Goal: Information Seeking & Learning: Learn about a topic

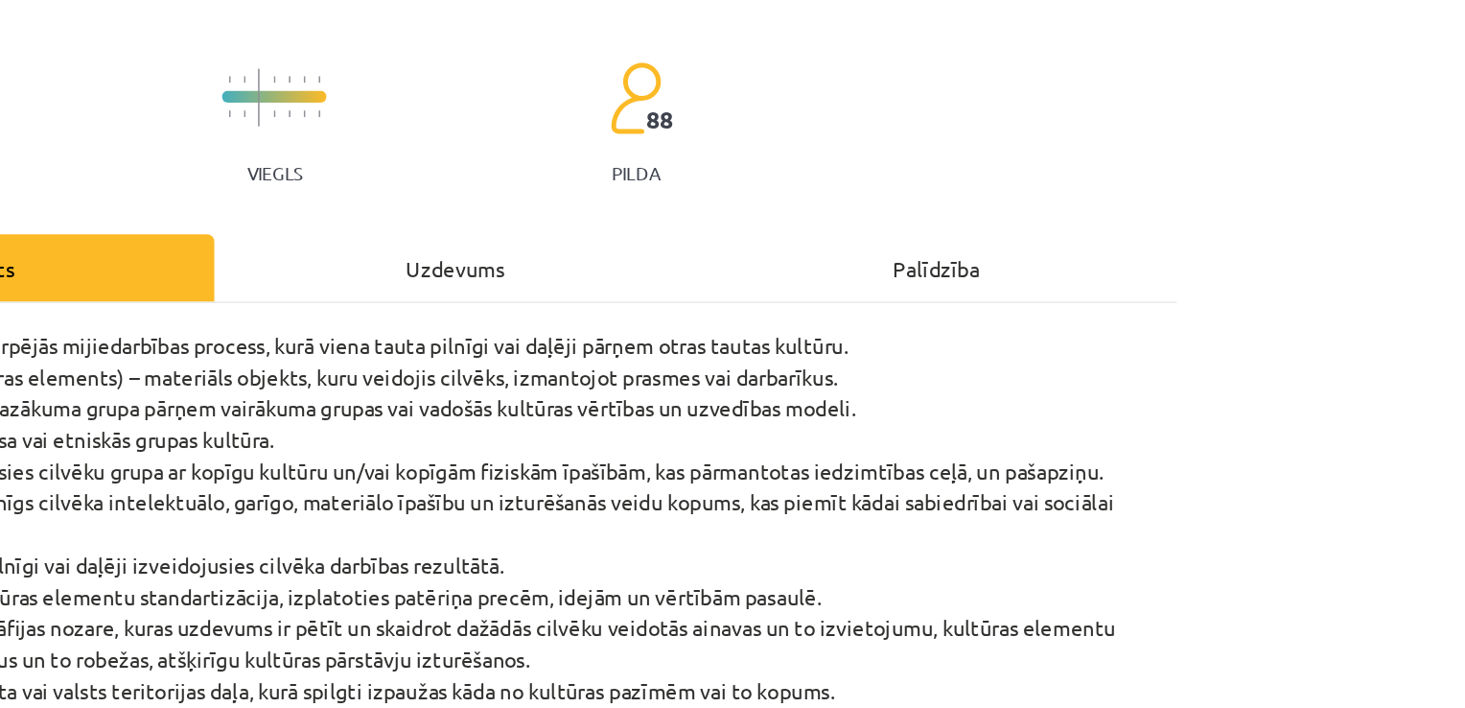
scroll to position [237, 0]
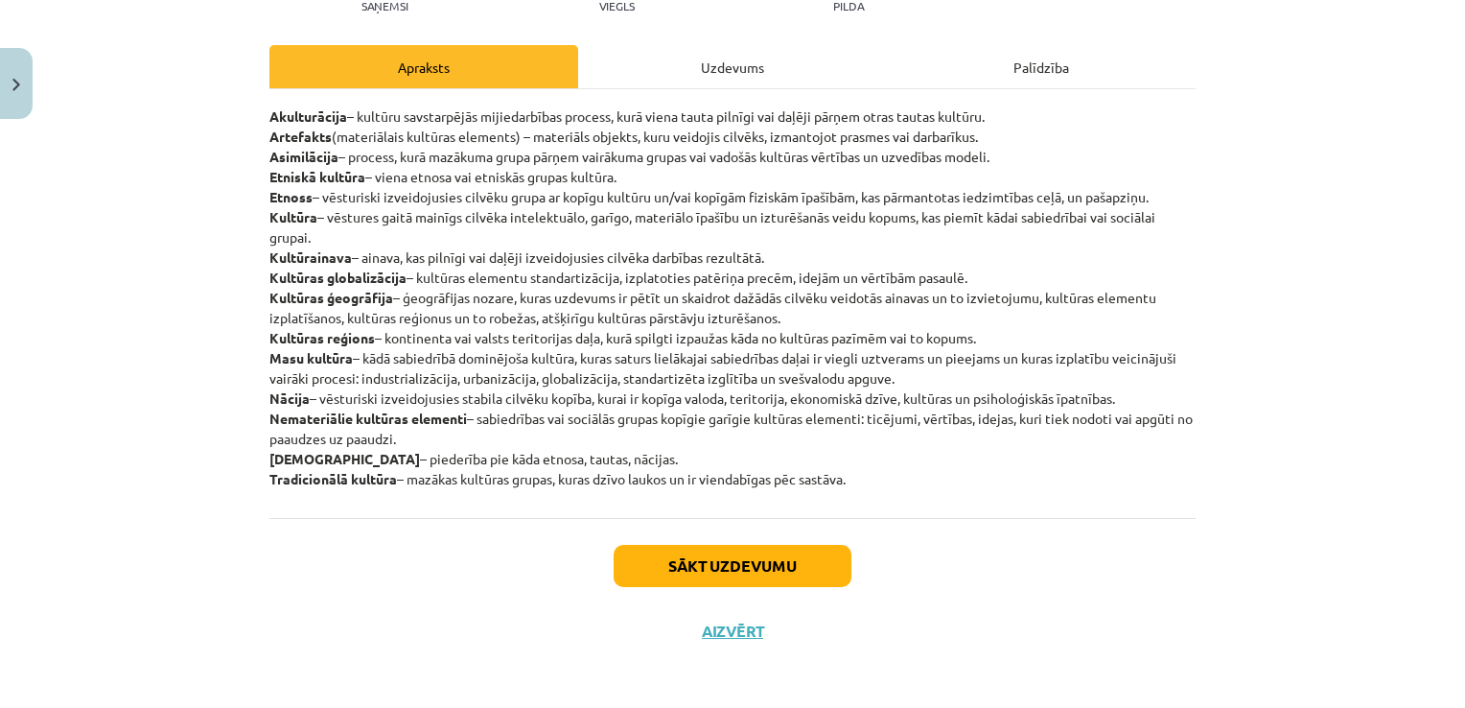
click at [716, 62] on div "Uzdevums" at bounding box center [732, 66] width 309 height 43
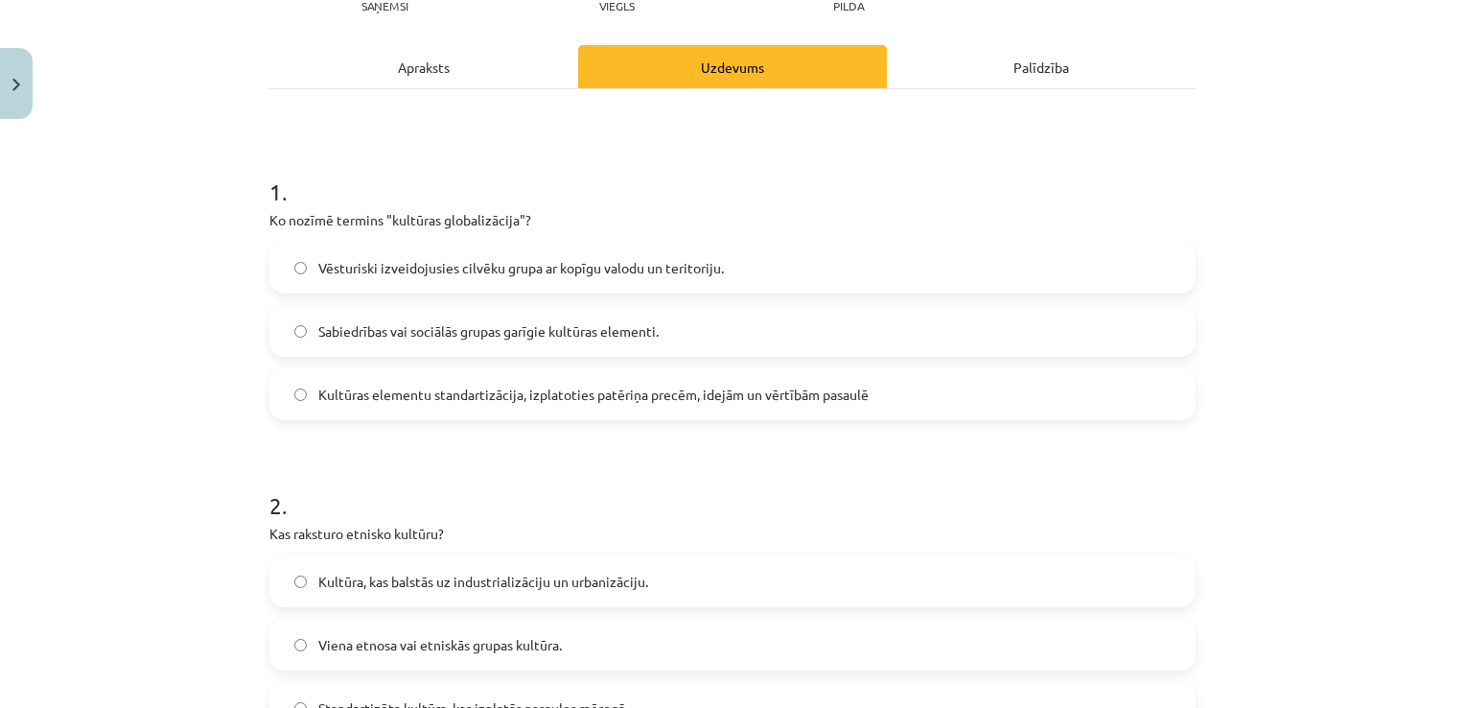
scroll to position [253, 0]
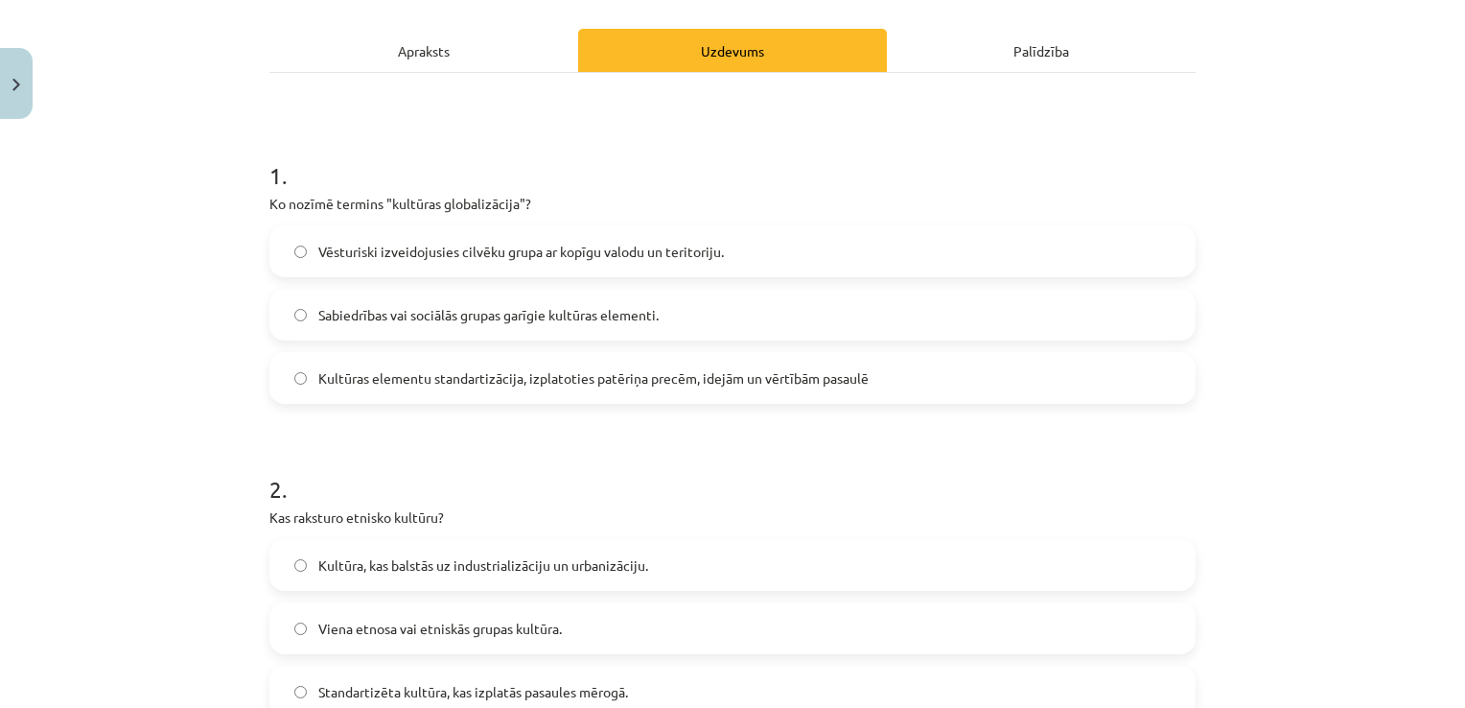
click at [971, 379] on label "Kultūras elementu standartizācija, izplatoties patēriņa precēm, idejām un vērtī…" at bounding box center [732, 378] width 923 height 48
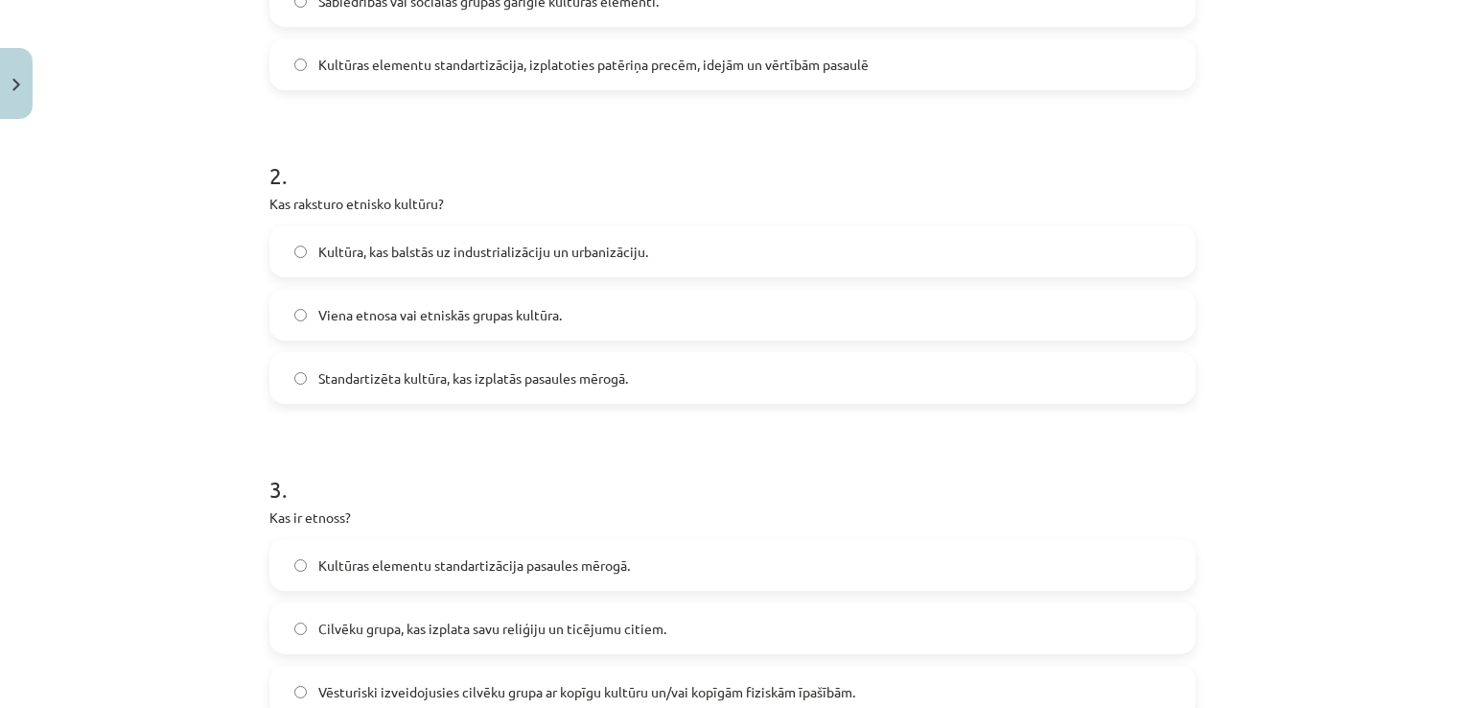
scroll to position [577, 0]
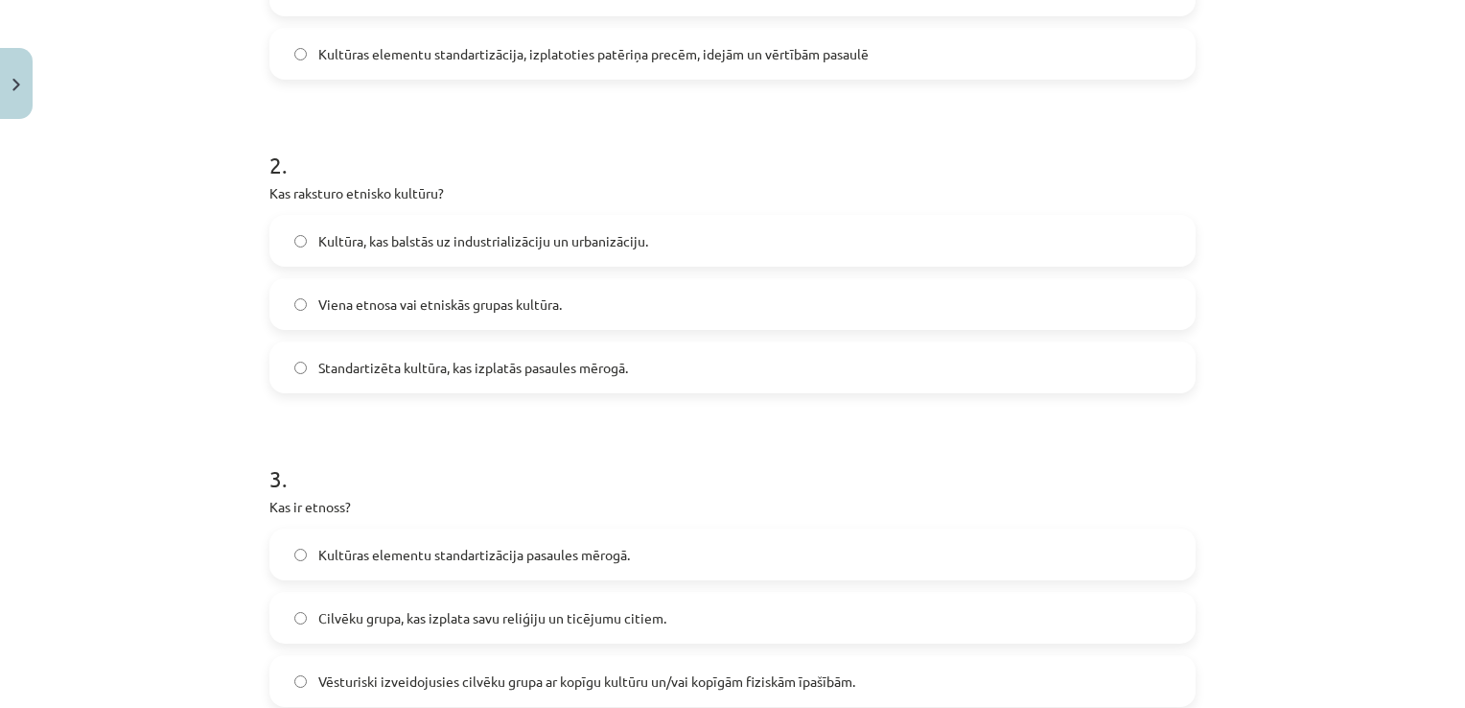
click at [464, 316] on label "Viena etnosa vai etniskās grupas kultūra." at bounding box center [732, 304] width 923 height 48
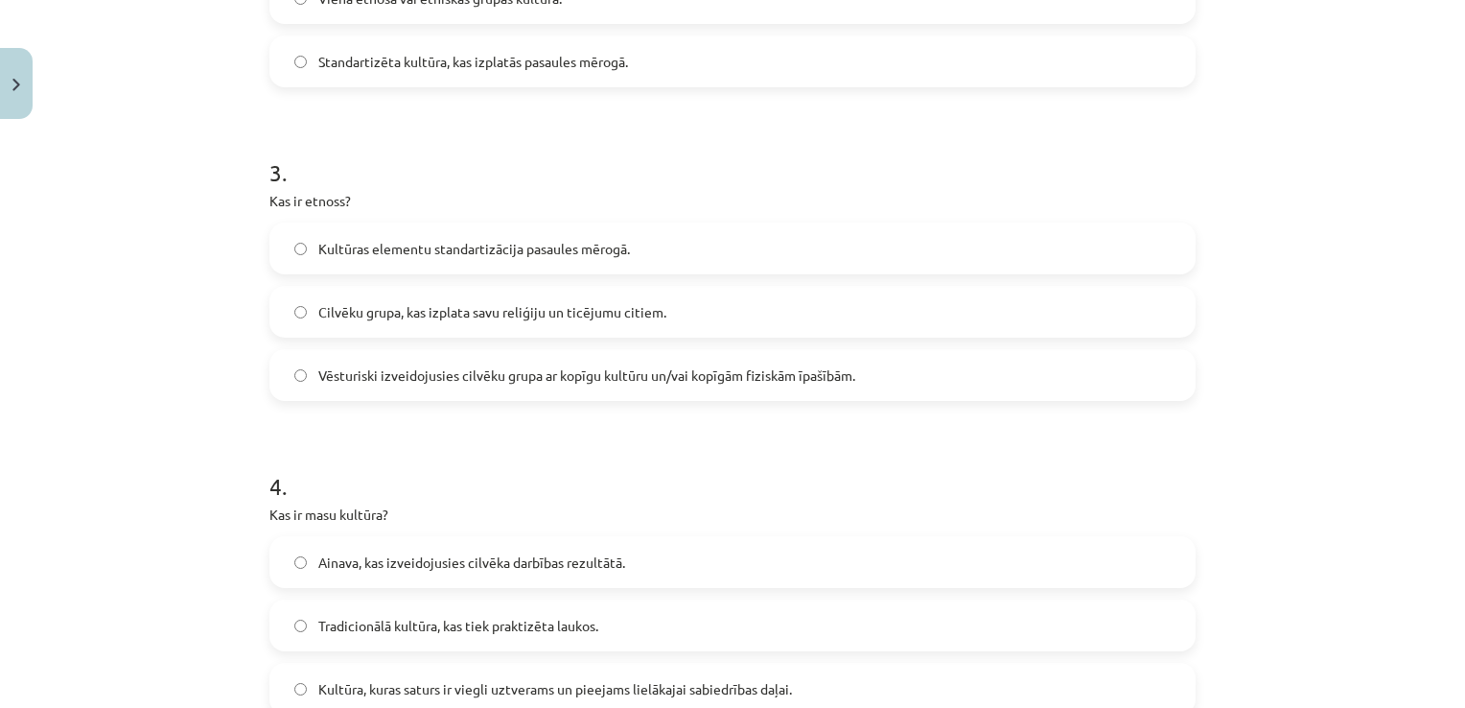
scroll to position [925, 0]
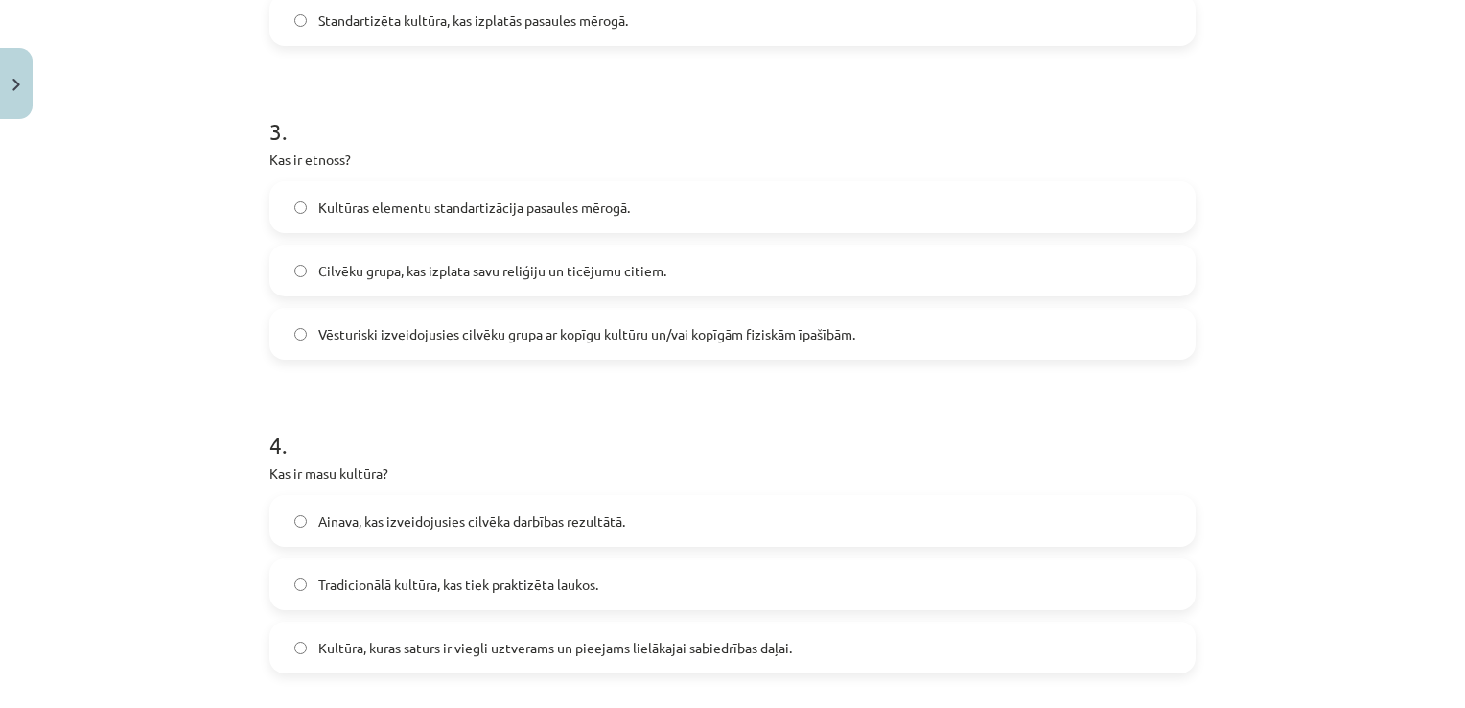
click at [518, 355] on label "Vēsturiski izveidojusies cilvēku grupa ar kopīgu kultūru un/vai kopīgām fiziskā…" at bounding box center [732, 334] width 923 height 48
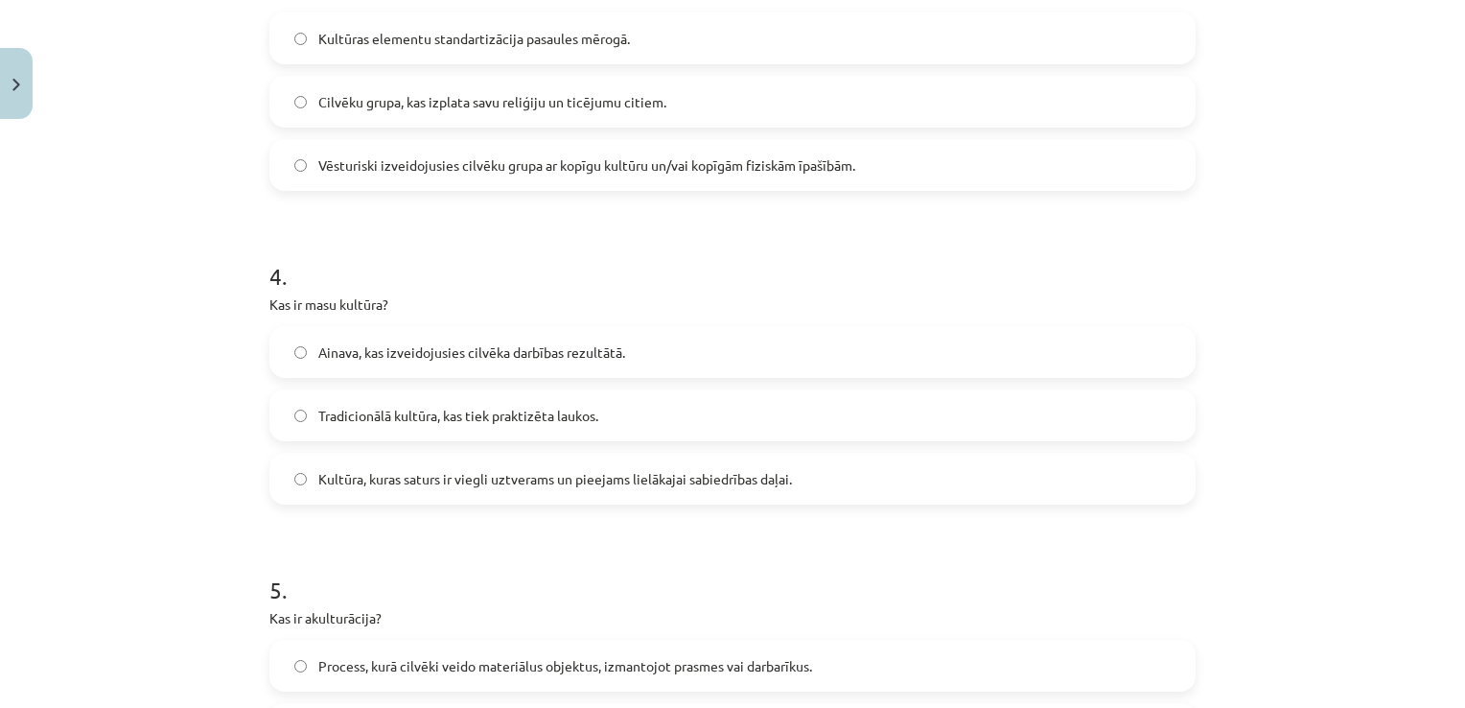
scroll to position [1230, 0]
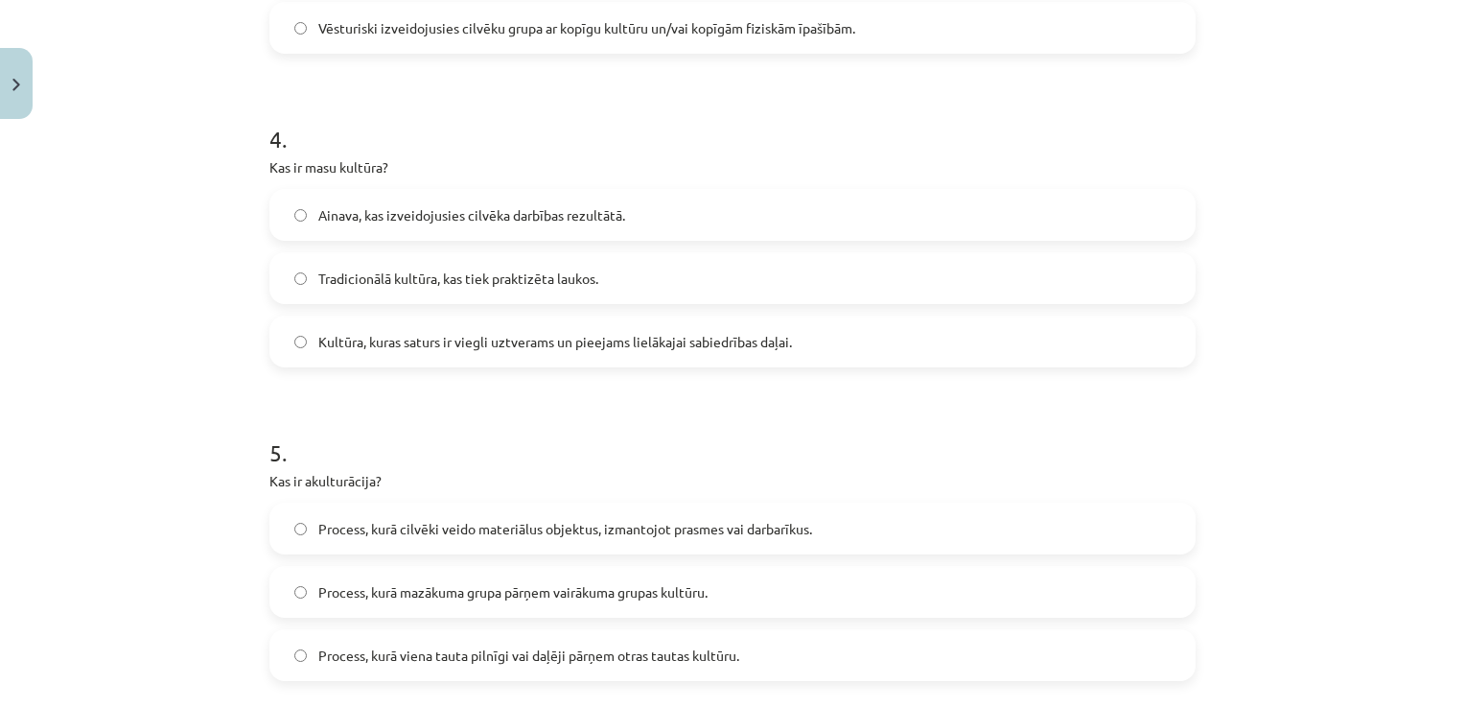
click at [480, 359] on label "Kultūra, kuras saturs ir viegli uztverams un pieejams lielākajai sabiedrības da…" at bounding box center [732, 341] width 923 height 48
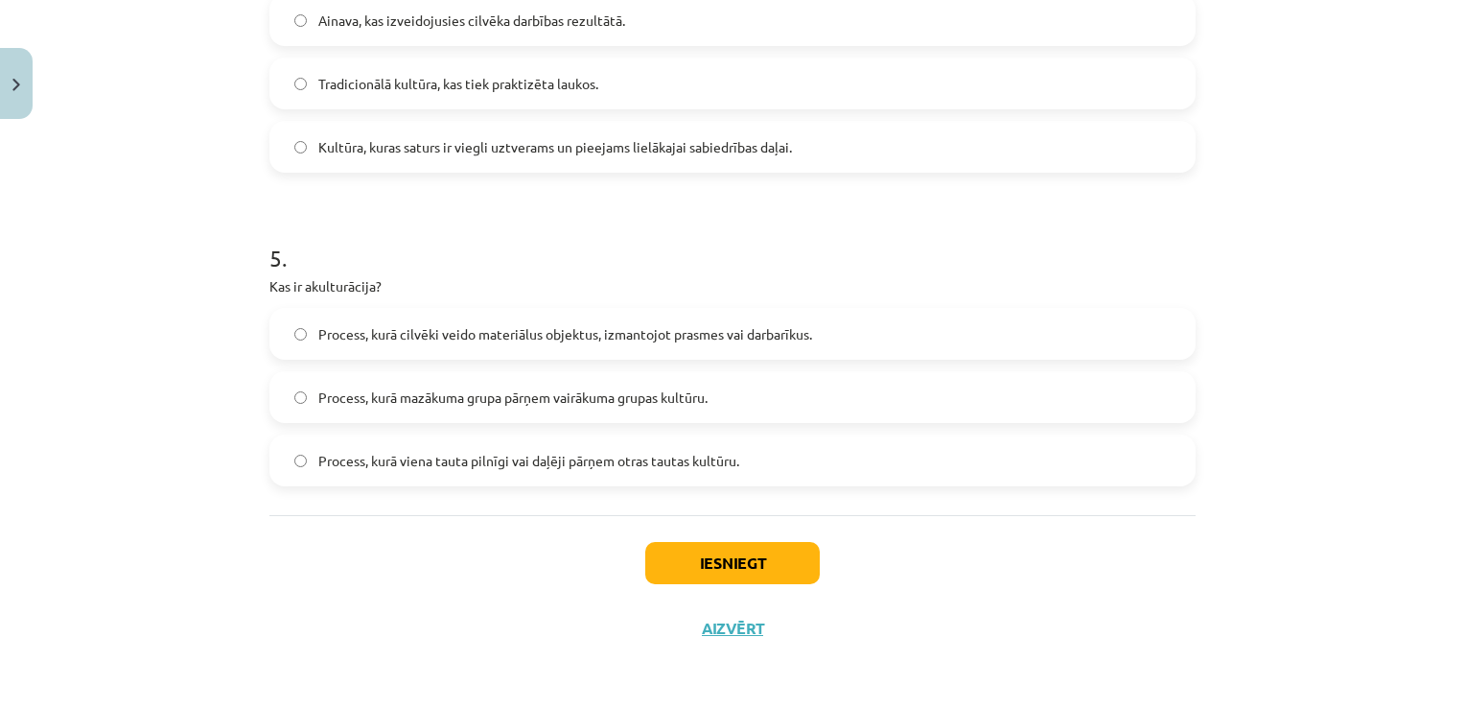
click at [448, 475] on label "Process, kurā viena tauta pilnīgi vai daļēji pārņem otras tautas kultūru." at bounding box center [732, 460] width 923 height 48
click at [698, 556] on button "Iesniegt" at bounding box center [732, 563] width 175 height 42
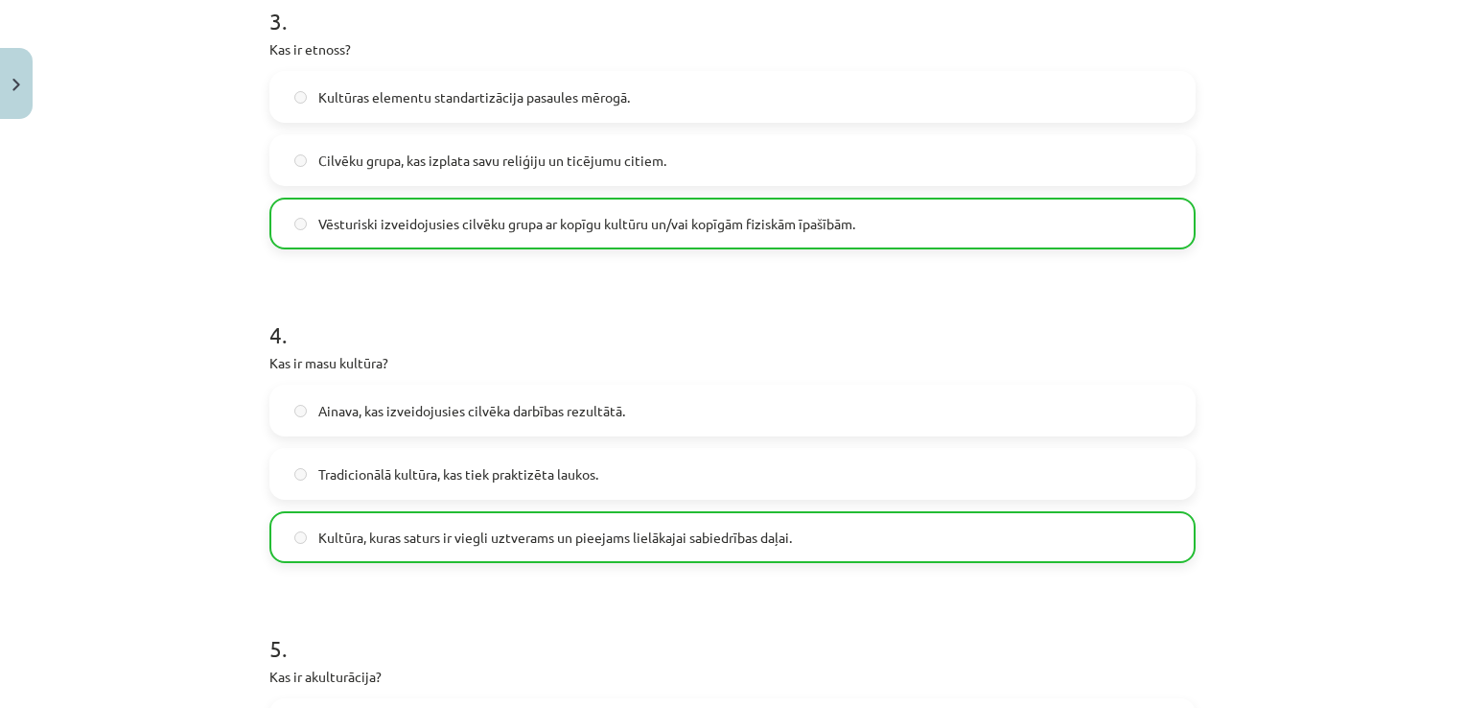
scroll to position [1485, 0]
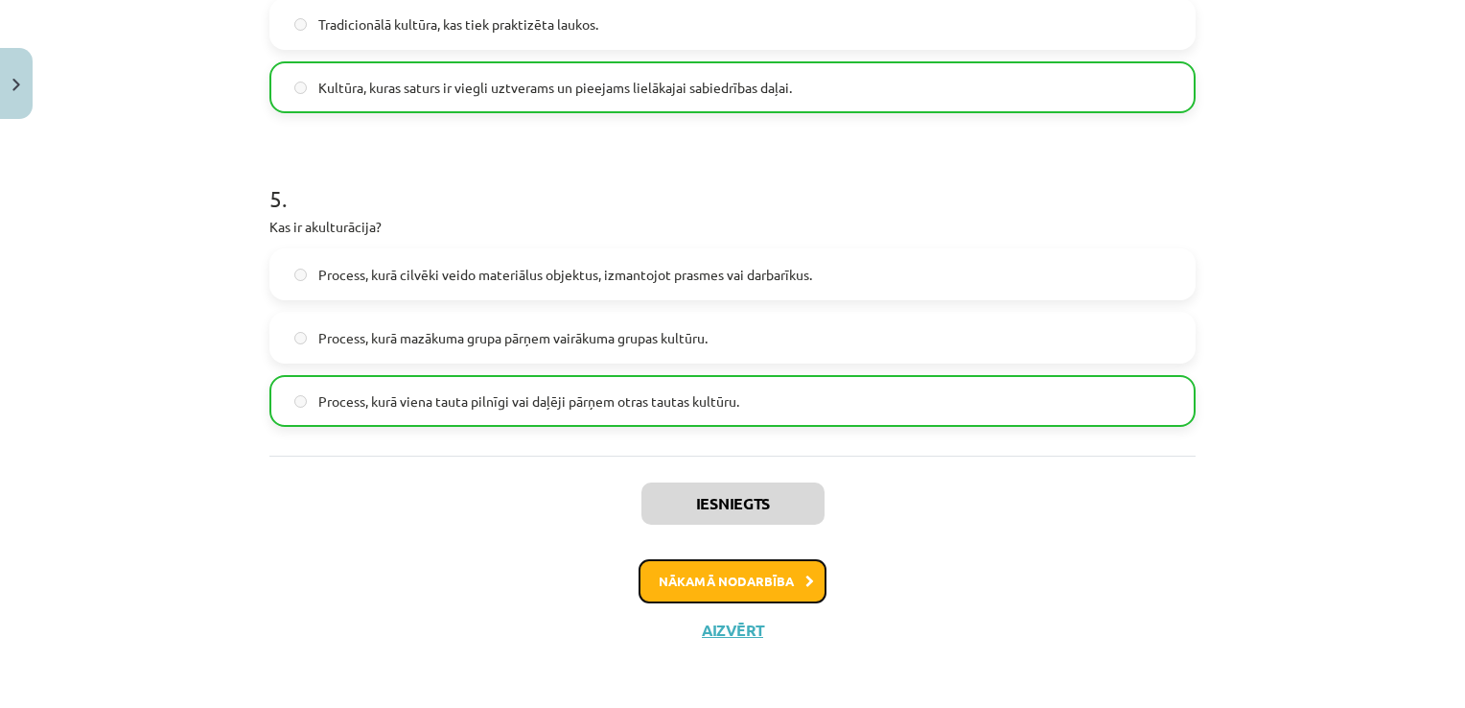
click at [714, 577] on button "Nākamā nodarbība" at bounding box center [733, 581] width 188 height 44
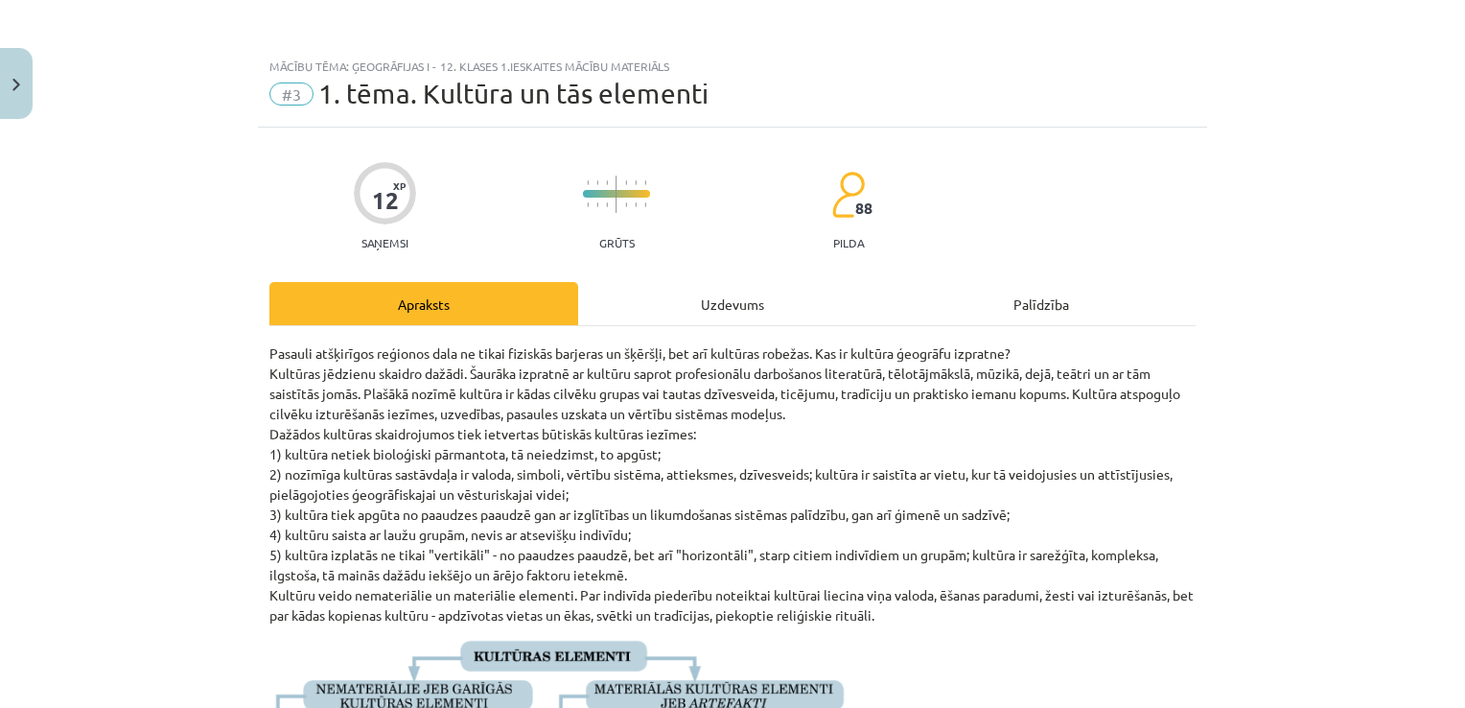
scroll to position [0, 0]
click at [15, 102] on button "Close" at bounding box center [16, 83] width 33 height 71
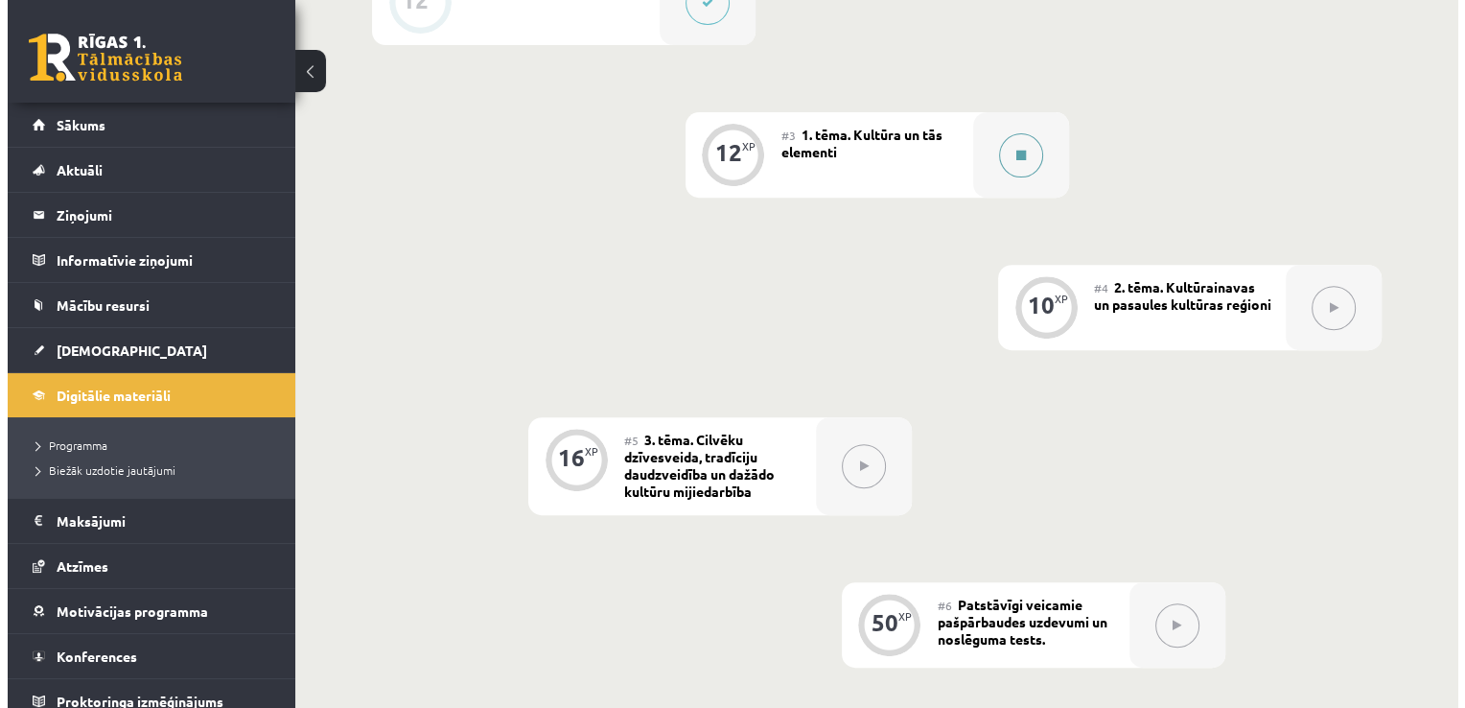
scroll to position [709, 0]
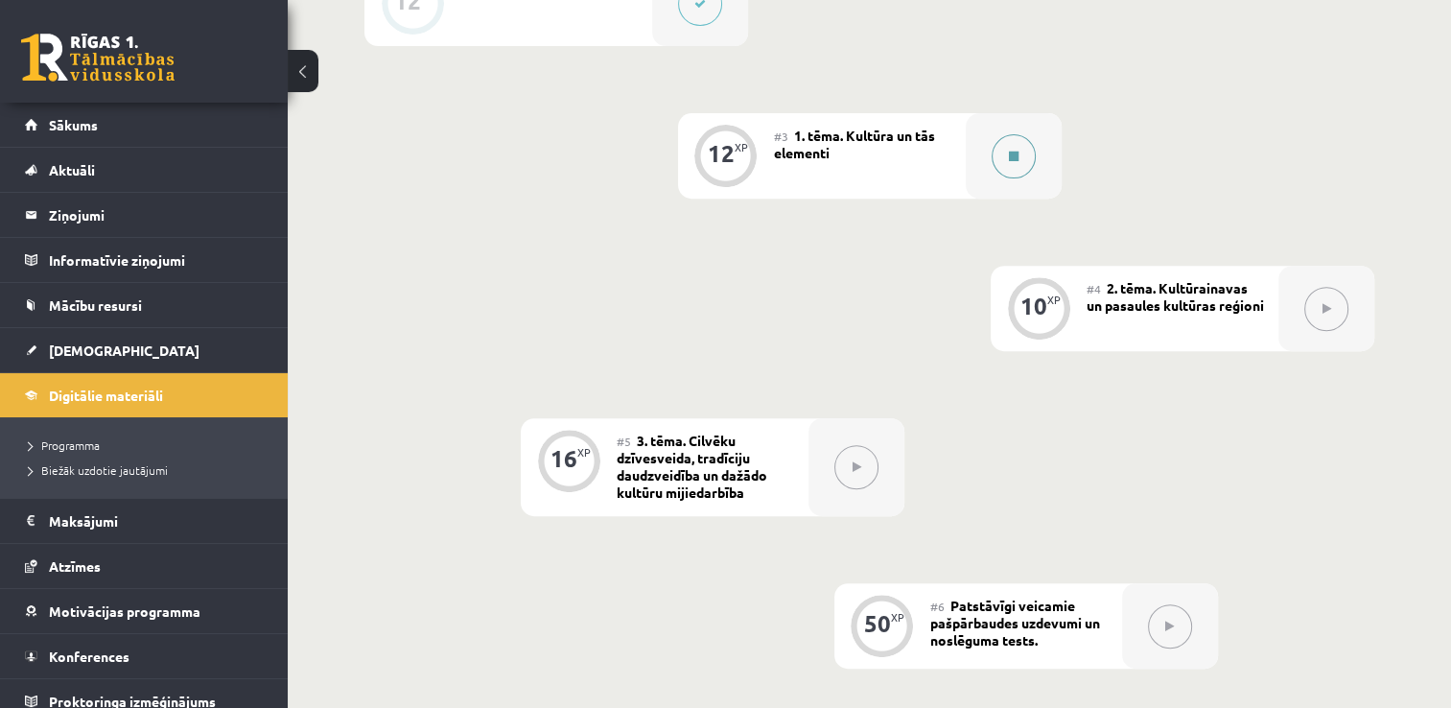
click at [1018, 153] on button at bounding box center [1014, 156] width 44 height 44
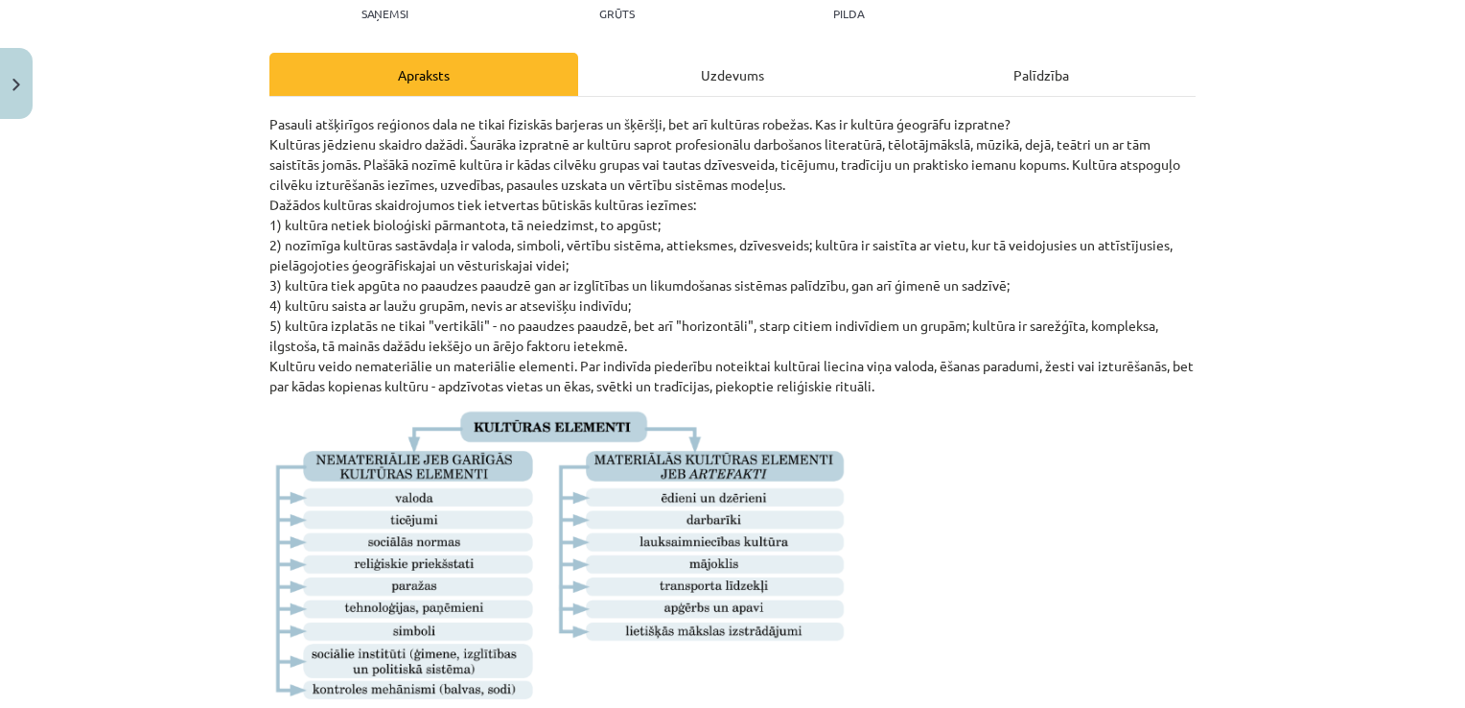
scroll to position [0, 0]
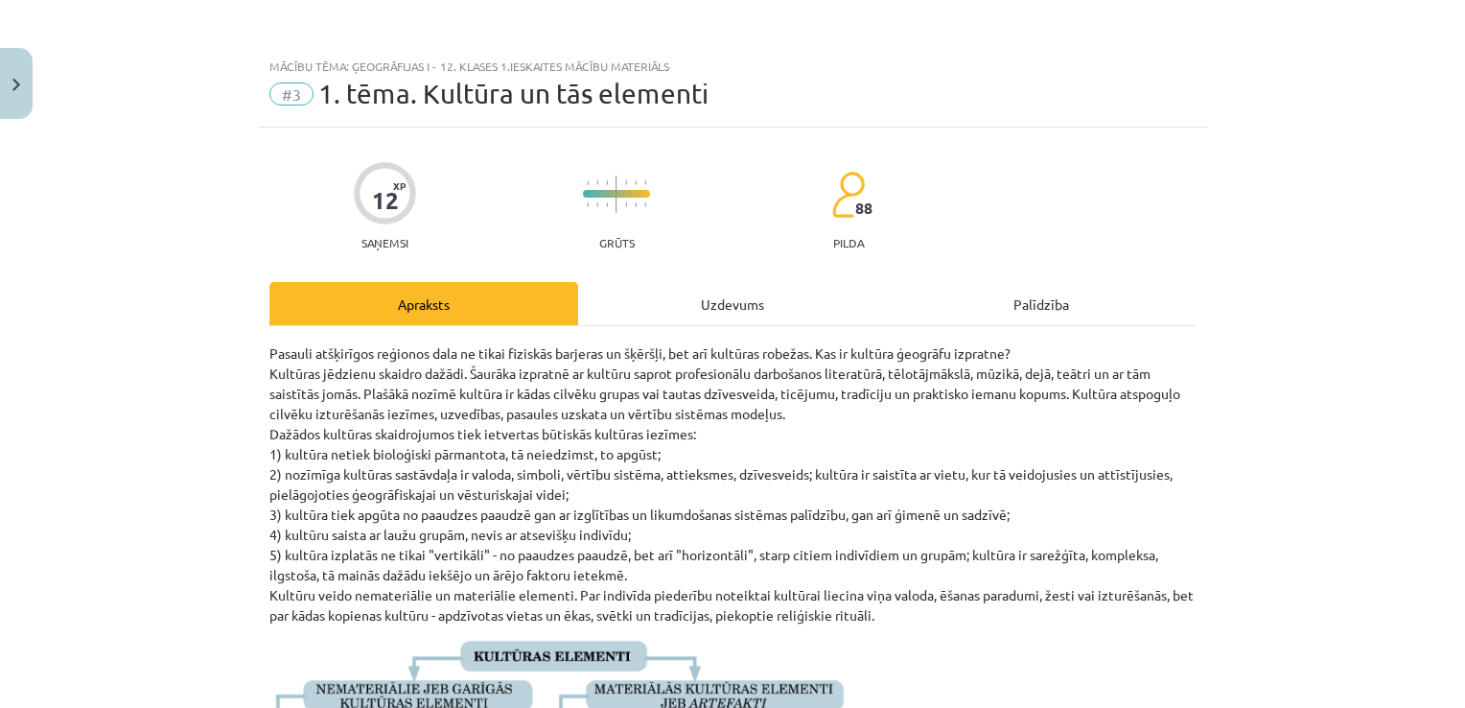
click at [748, 299] on div "Uzdevums" at bounding box center [732, 303] width 309 height 43
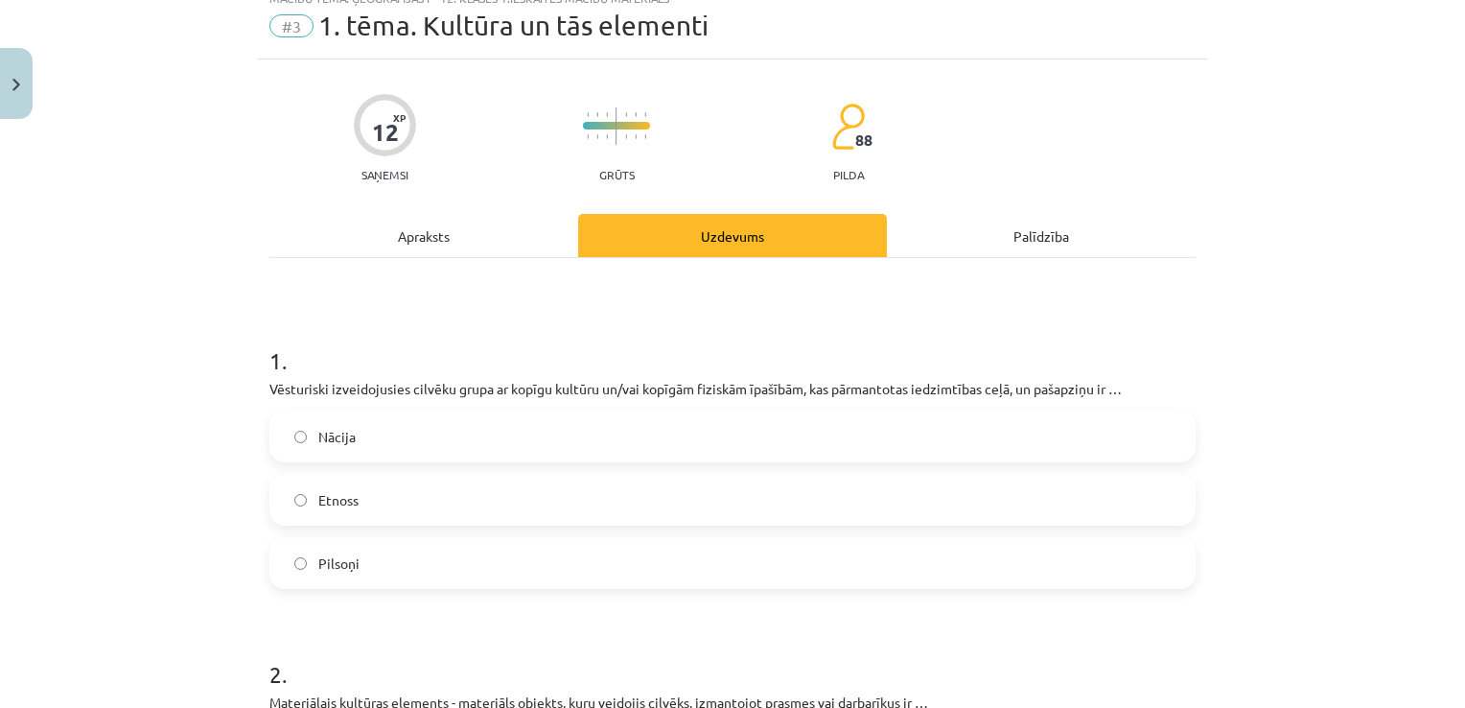
scroll to position [145, 0]
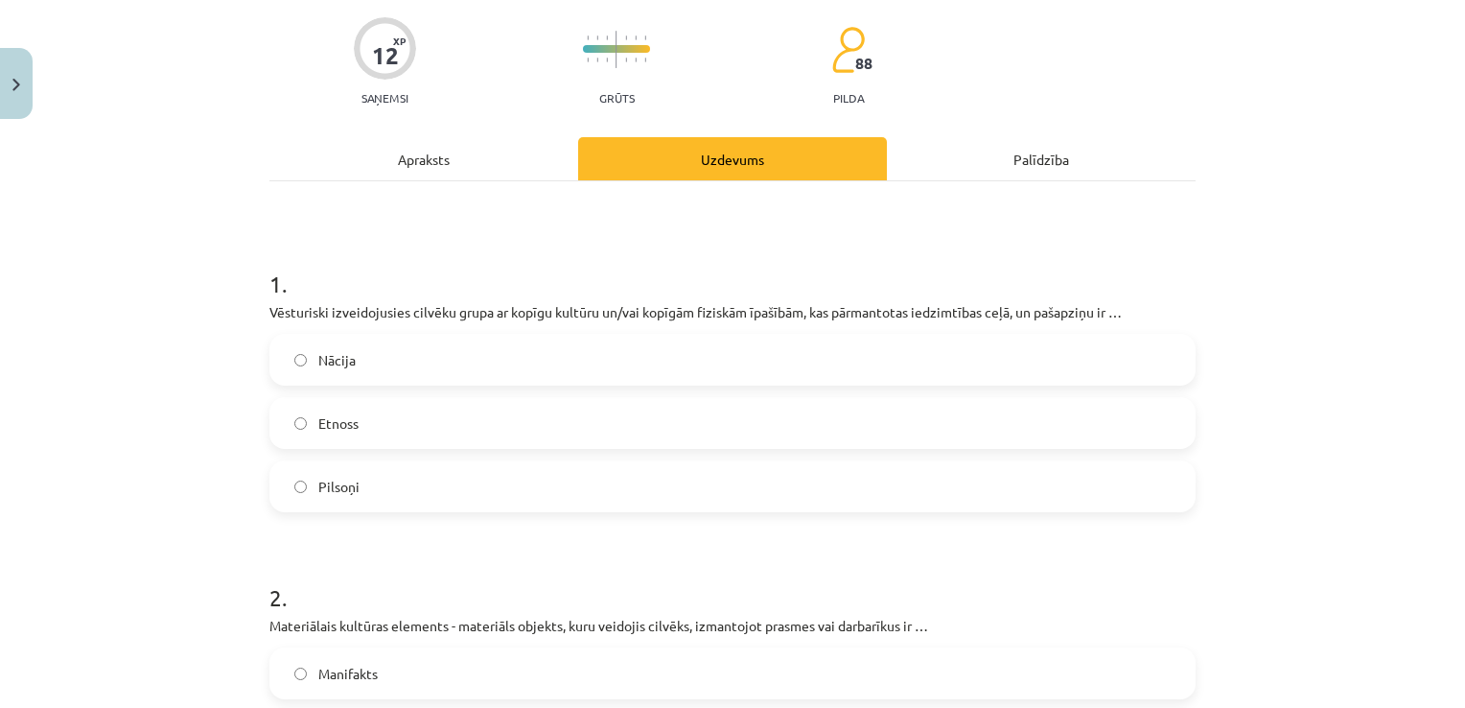
click at [434, 374] on label "Nācija" at bounding box center [732, 360] width 923 height 48
click at [441, 426] on label "Etnoss" at bounding box center [732, 423] width 923 height 48
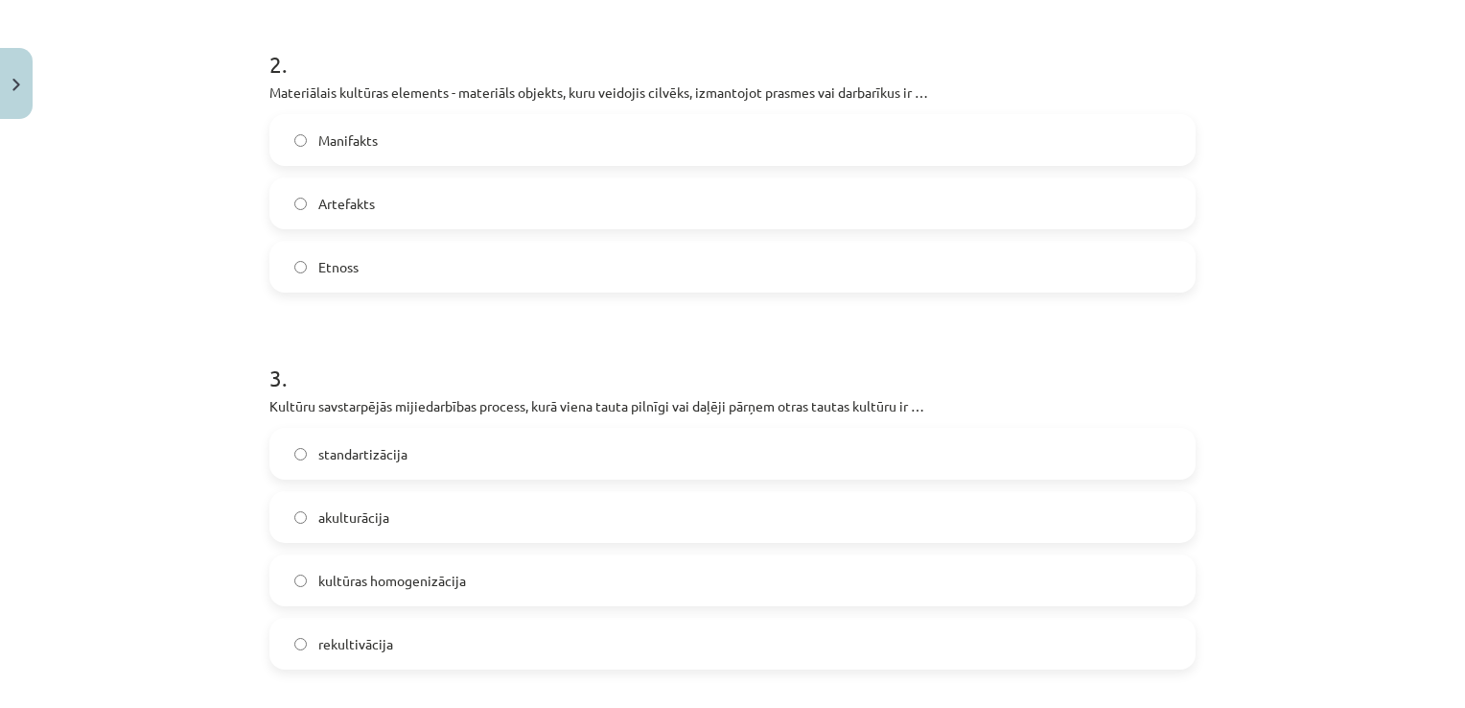
scroll to position [679, 0]
click at [559, 207] on label "Artefakts" at bounding box center [732, 202] width 923 height 48
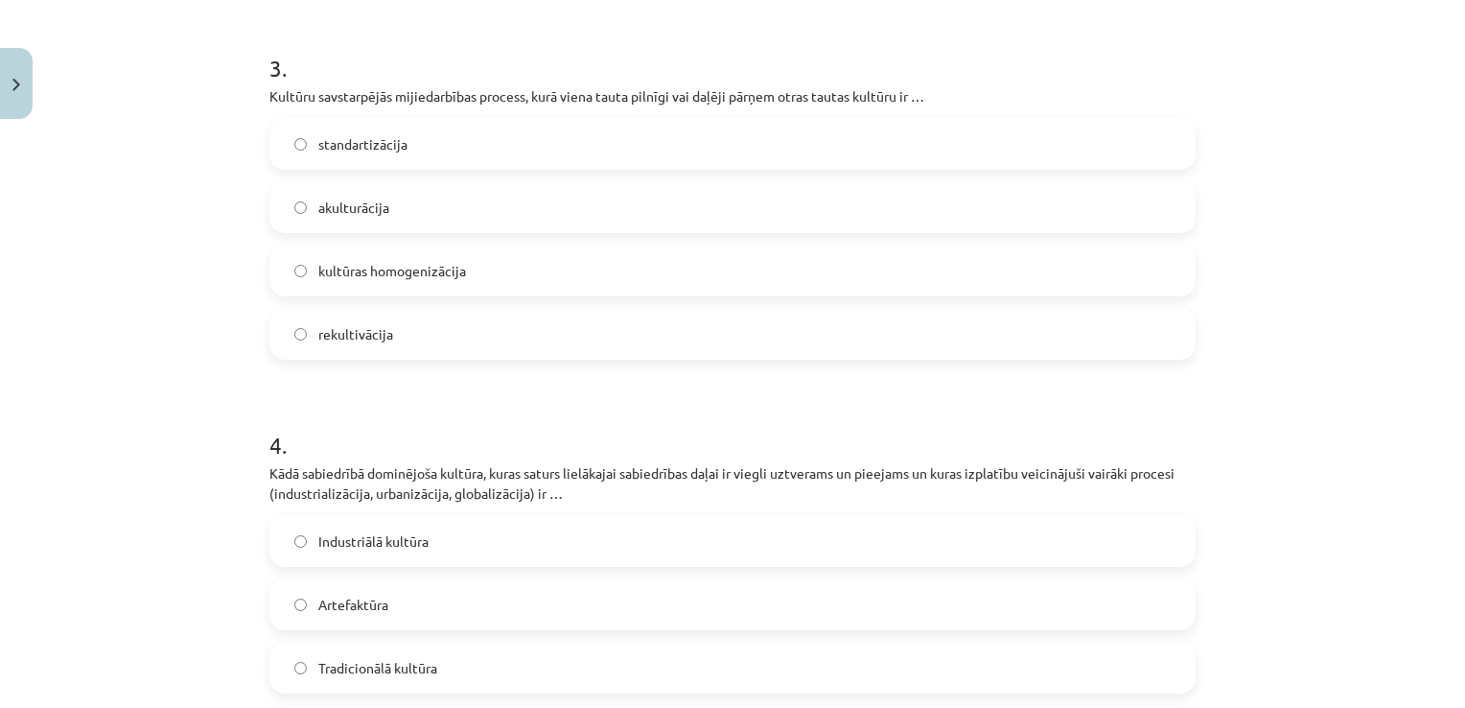
scroll to position [1016, 0]
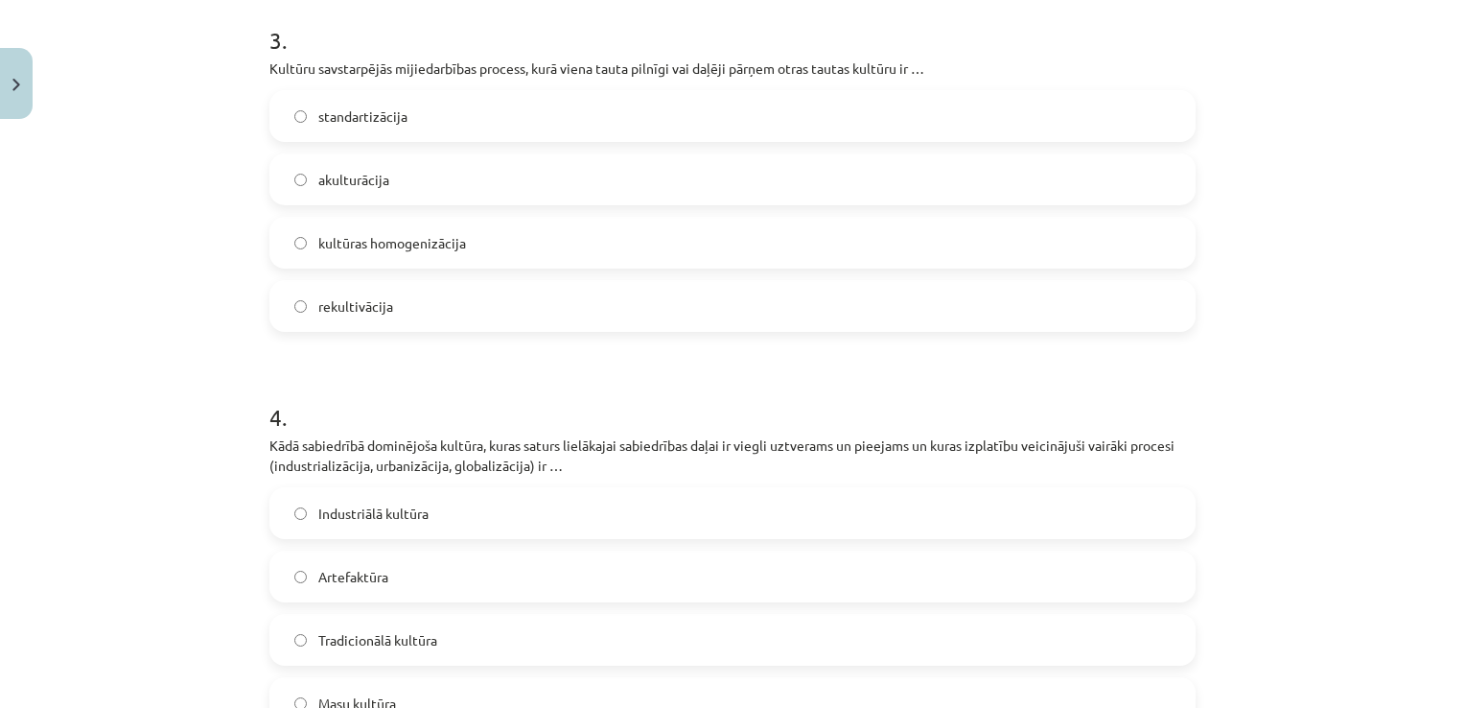
click at [472, 186] on label "akulturācija" at bounding box center [732, 179] width 923 height 48
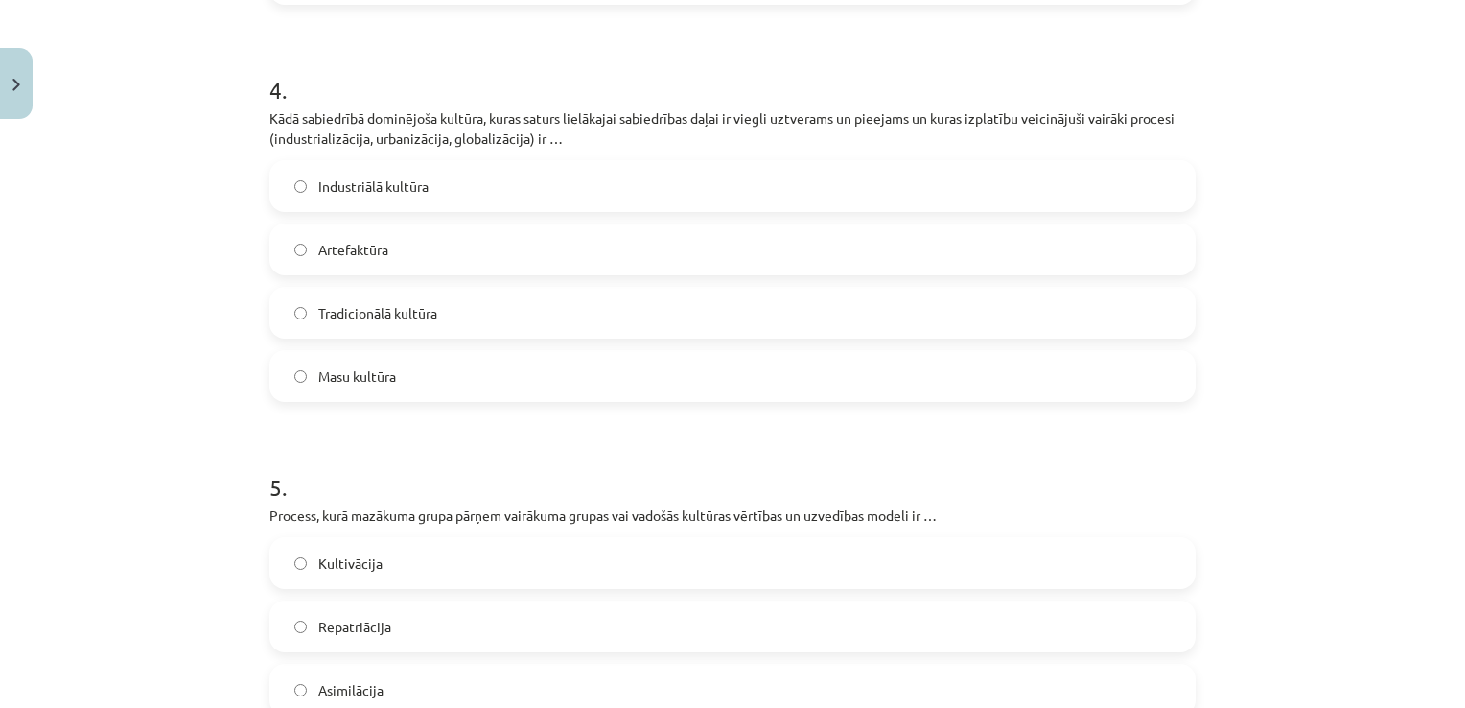
scroll to position [1342, 0]
click at [422, 389] on label "Masu kultūra" at bounding box center [732, 377] width 923 height 48
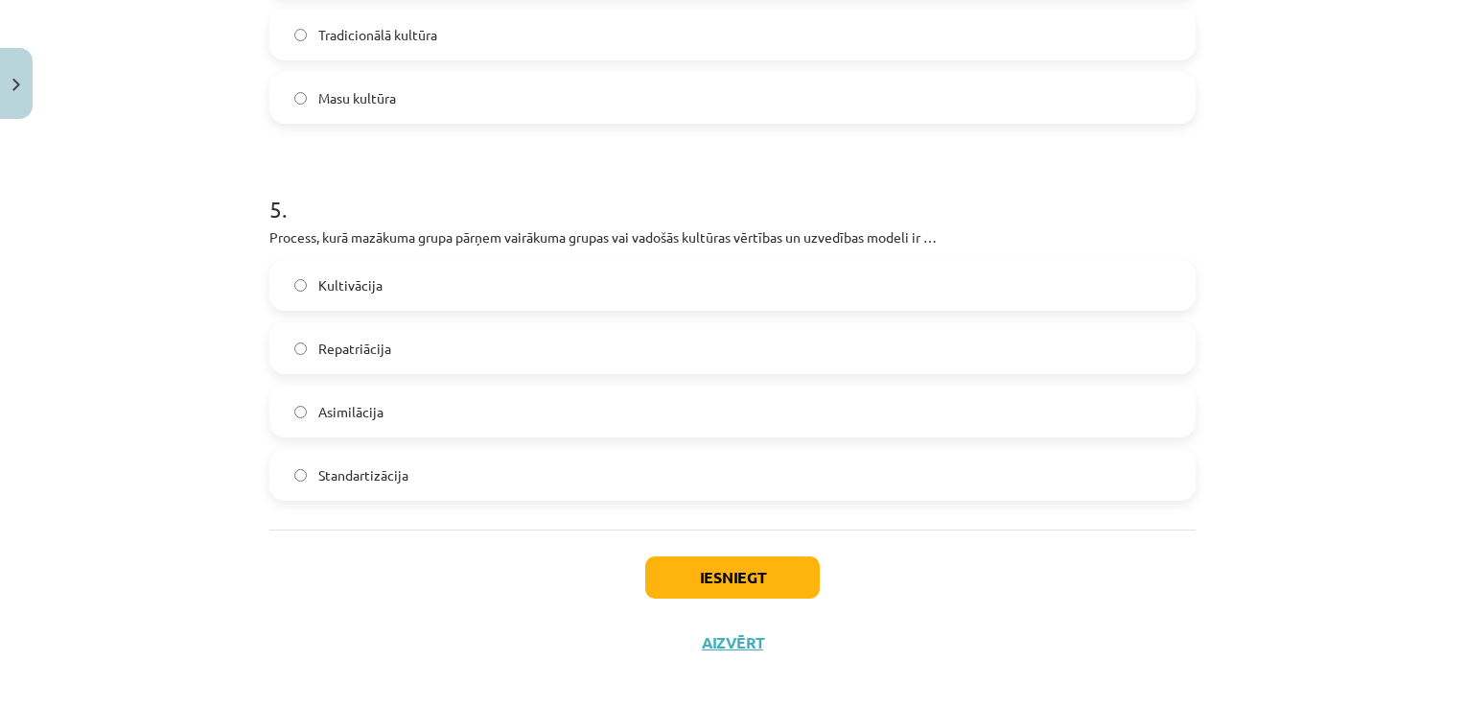
scroll to position [1634, 0]
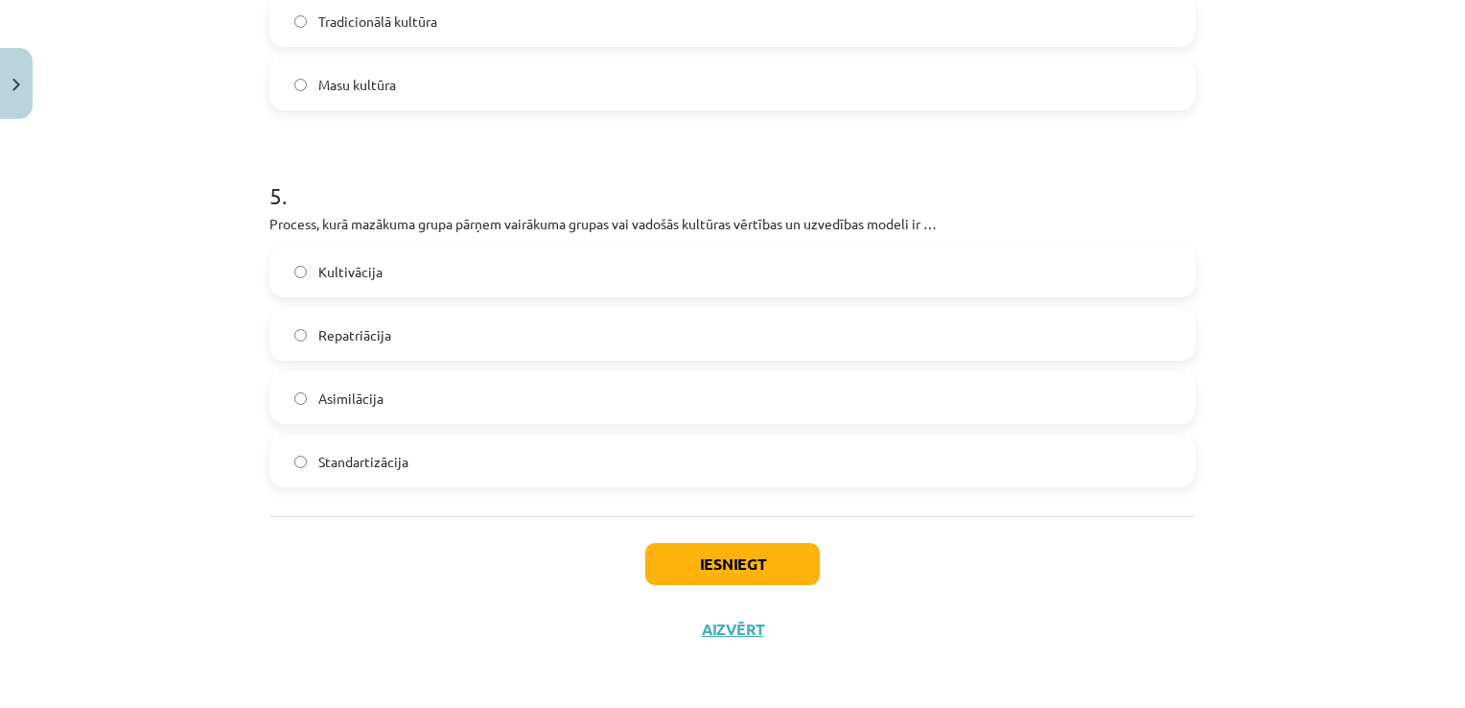
click at [426, 397] on label "Asimilācija" at bounding box center [732, 398] width 923 height 48
click at [721, 570] on button "Iesniegt" at bounding box center [732, 564] width 175 height 42
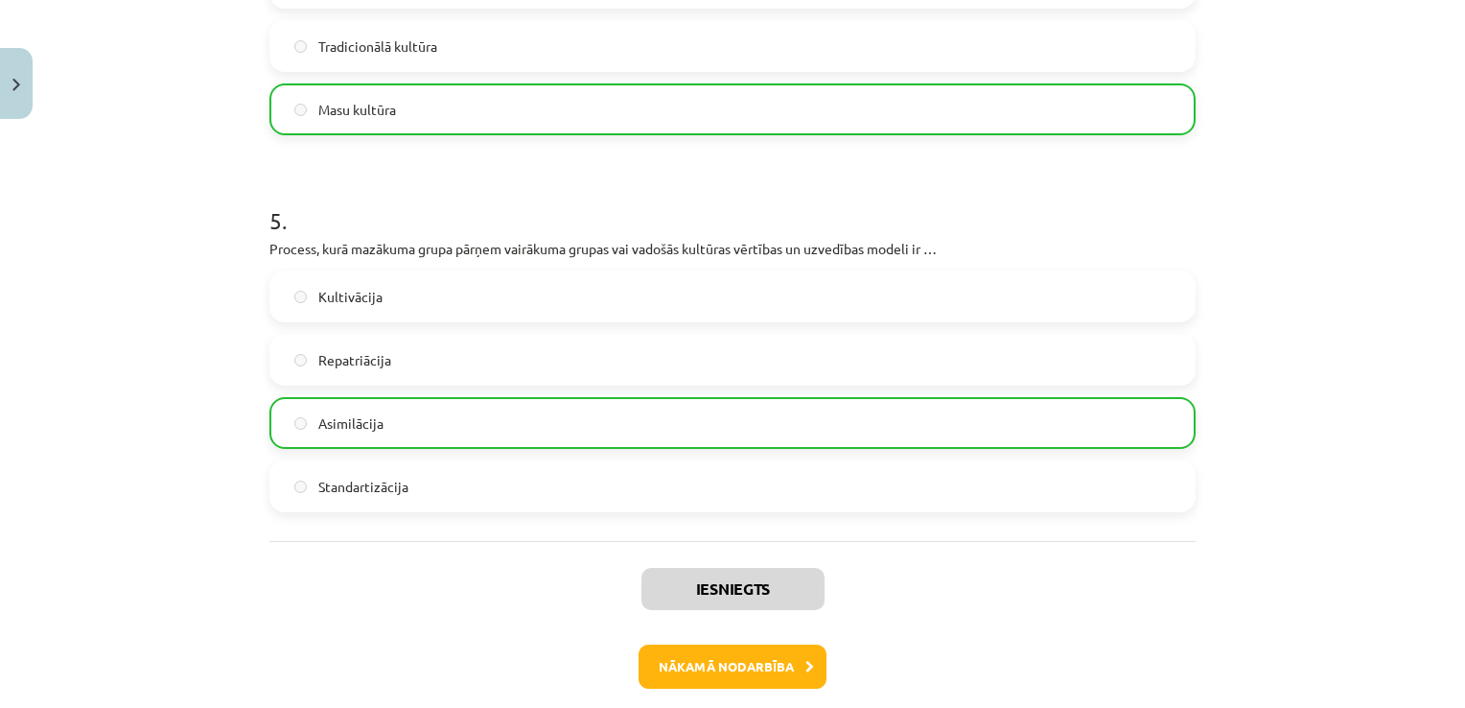
scroll to position [1696, 0]
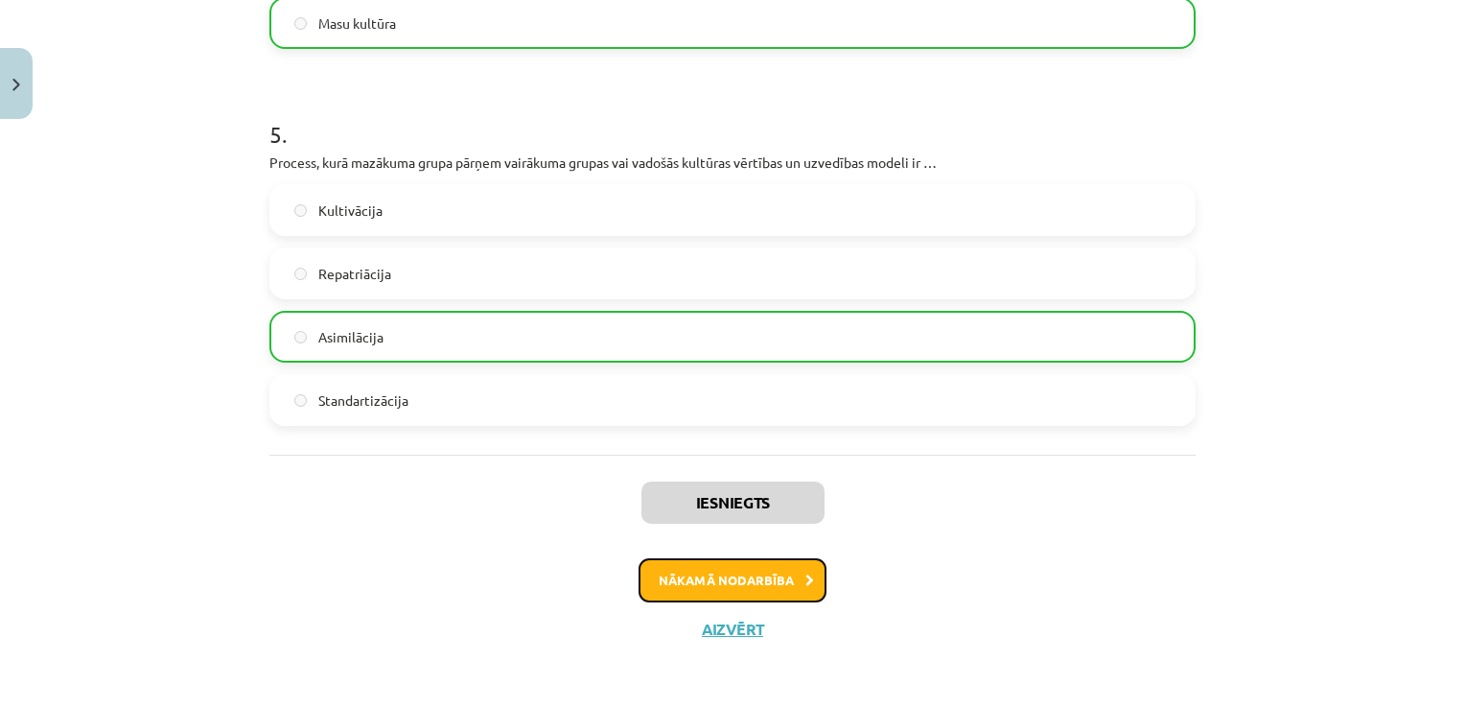
click at [777, 581] on button "Nākamā nodarbība" at bounding box center [733, 580] width 188 height 44
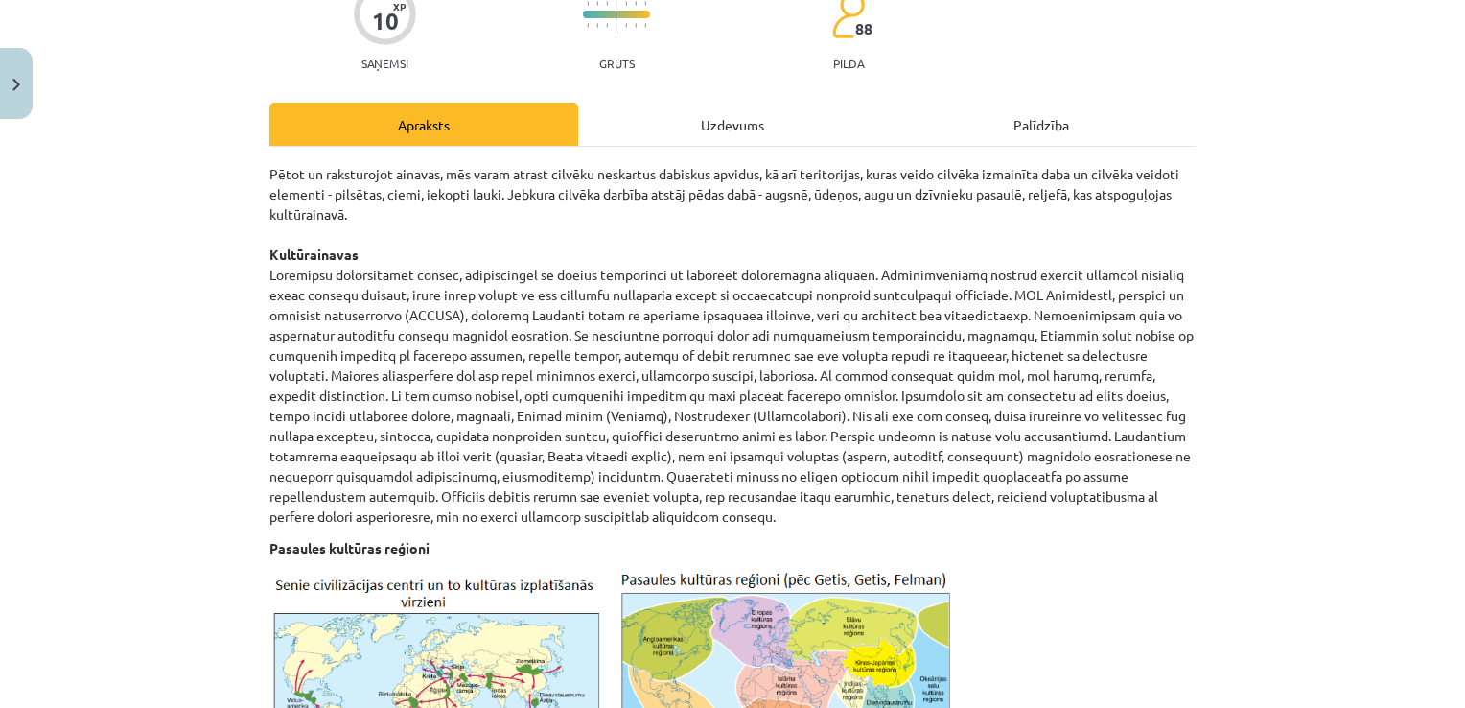
scroll to position [0, 0]
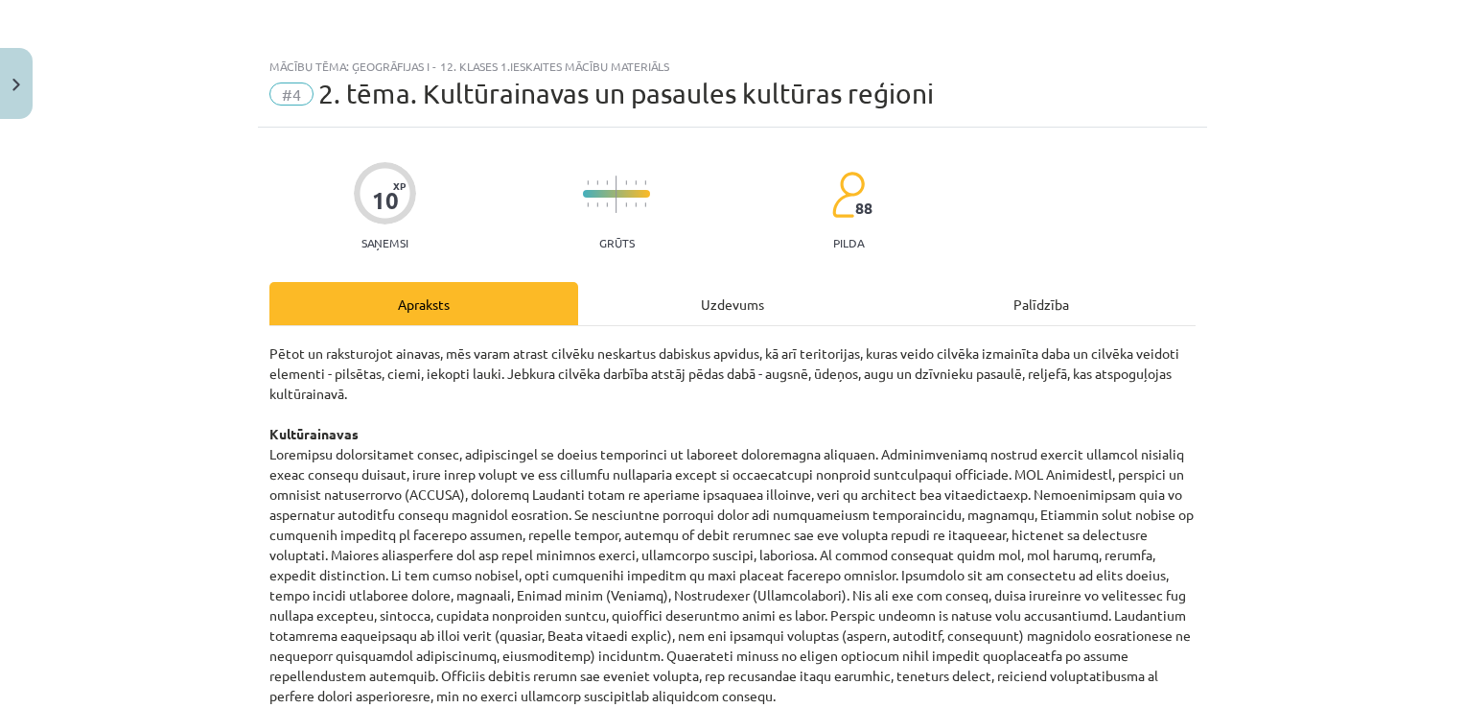
click at [734, 302] on div "Uzdevums" at bounding box center [732, 303] width 309 height 43
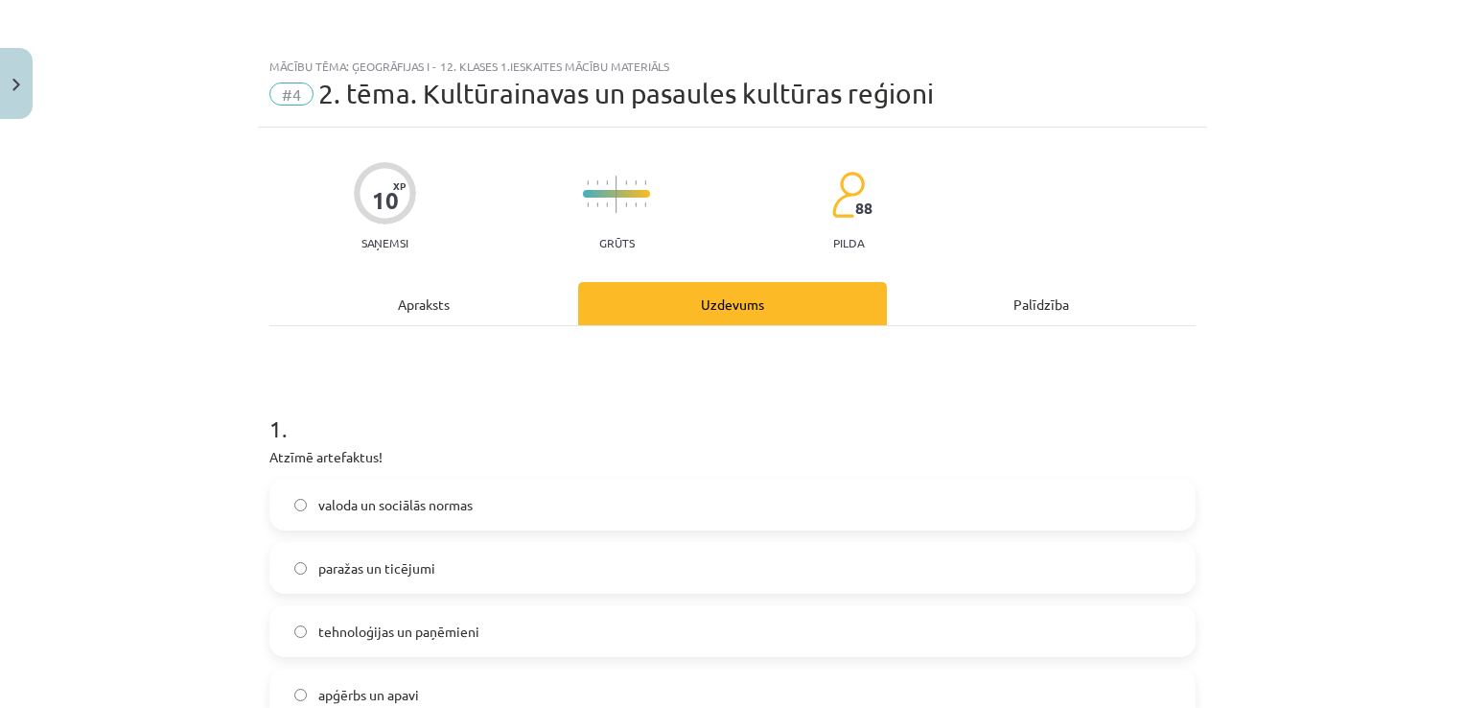
click at [477, 313] on div "Apraksts" at bounding box center [423, 303] width 309 height 43
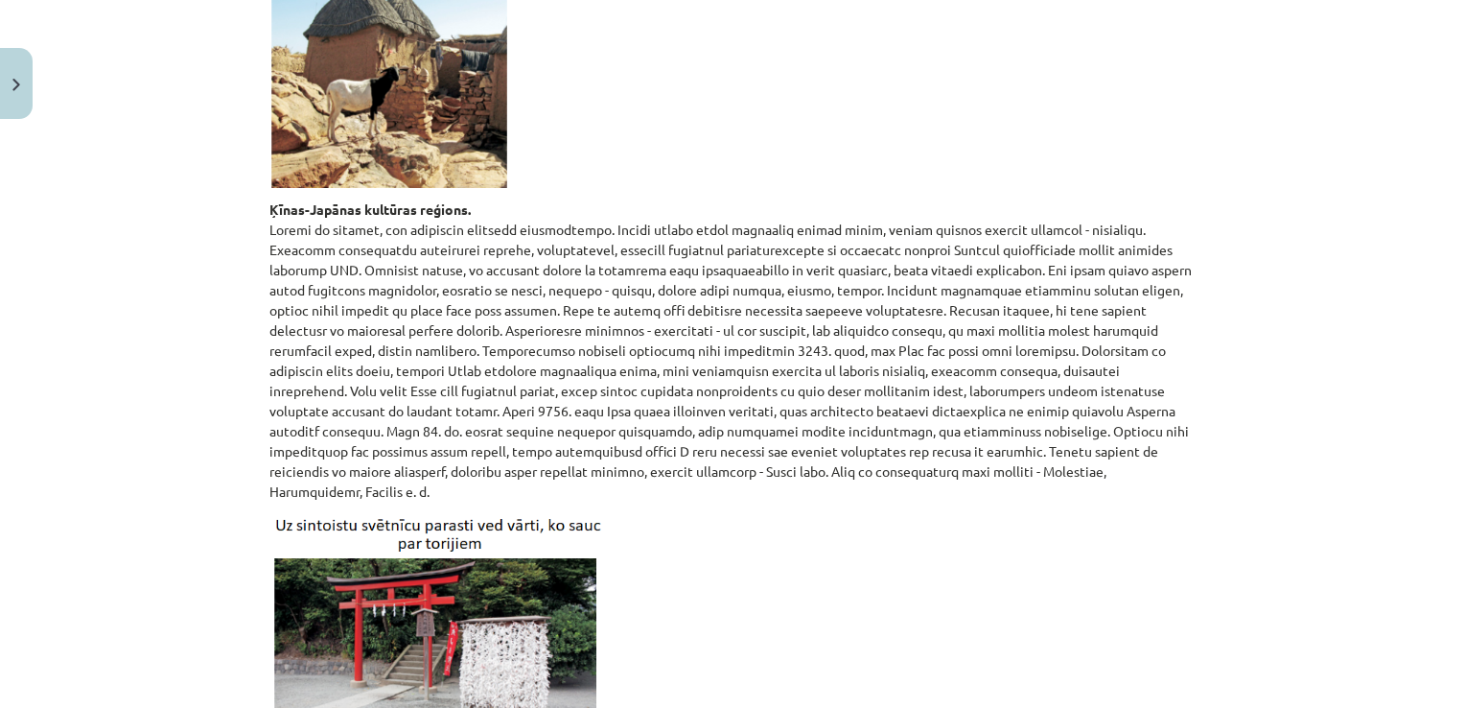
scroll to position [4624, 0]
